Goal: Task Accomplishment & Management: Complete application form

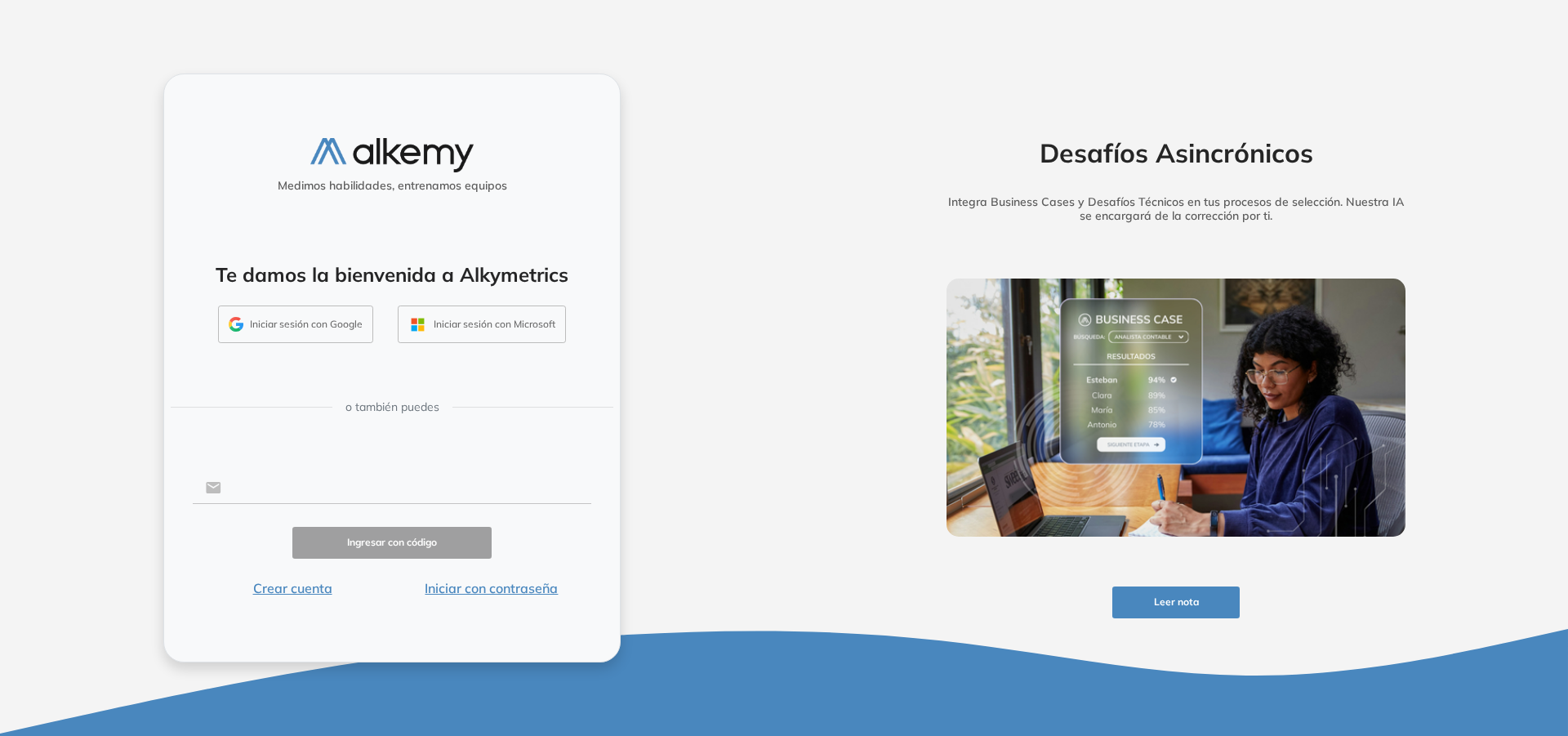
click at [362, 482] on input "text" at bounding box center [406, 487] width 370 height 31
type input "**********"
click at [384, 537] on button "Ingresar con código" at bounding box center [391, 542] width 199 height 32
click at [487, 489] on input "**********" at bounding box center [406, 487] width 370 height 31
click at [437, 542] on button "Ingresar con código" at bounding box center [391, 542] width 199 height 32
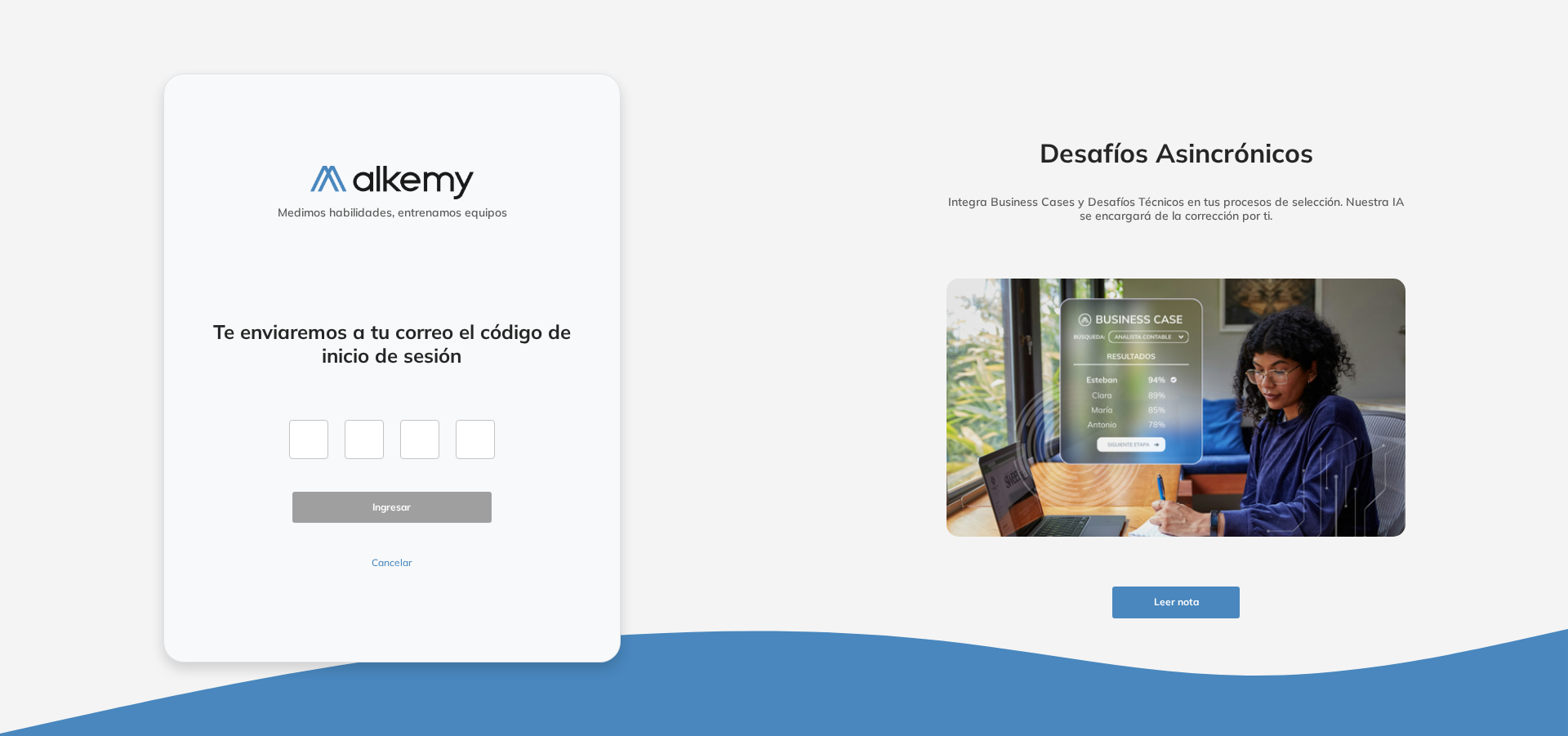
click at [333, 436] on div at bounding box center [392, 439] width 206 height 39
click at [314, 436] on input "text" at bounding box center [309, 439] width 39 height 39
paste input "*"
type input "*"
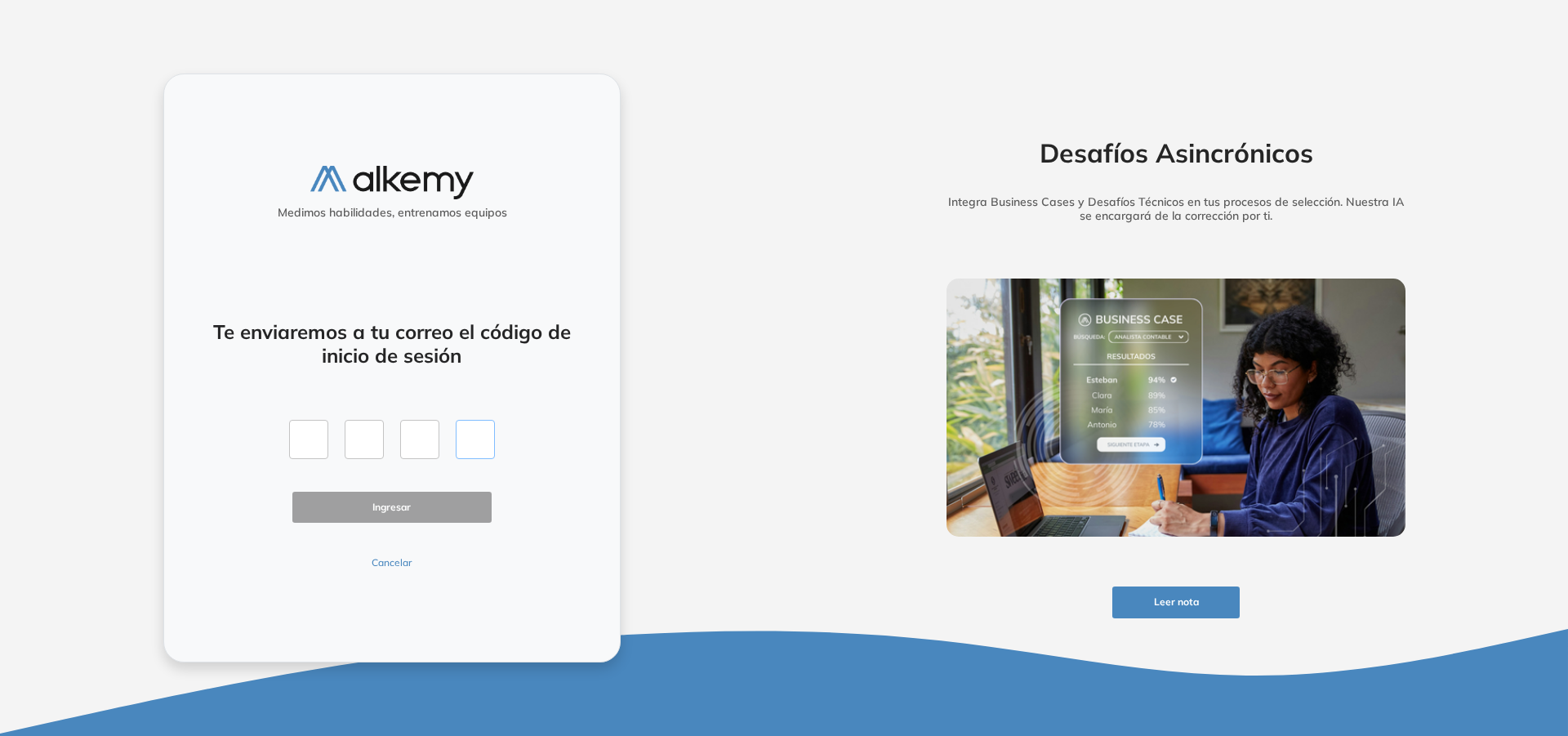
type input "*"
click at [429, 504] on button "Ingresar" at bounding box center [391, 507] width 199 height 32
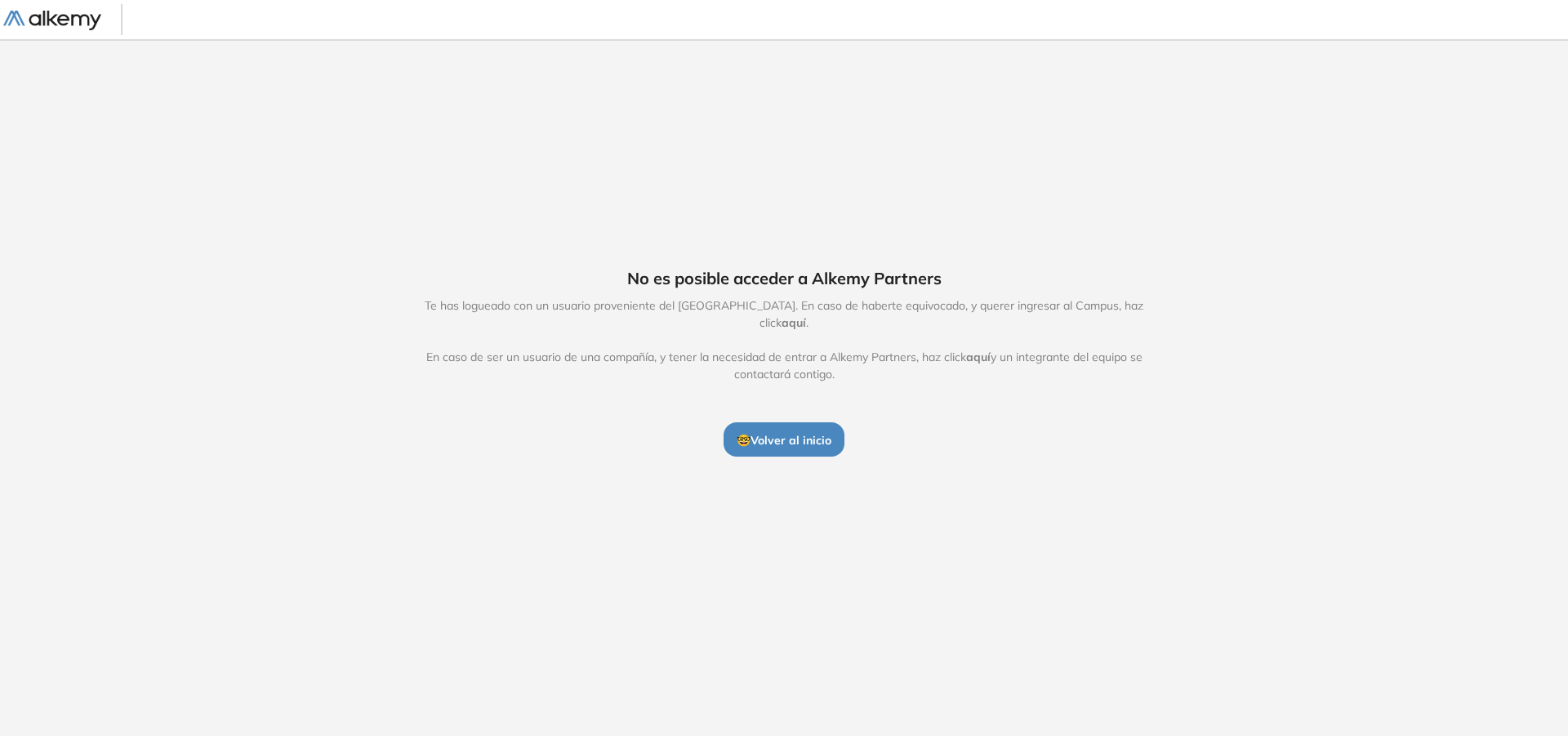
click at [809, 443] on button "🤓 Volver al inicio" at bounding box center [784, 439] width 121 height 34
click at [806, 318] on span "aquí" at bounding box center [794, 322] width 25 height 15
